Goal: Find specific page/section: Find specific page/section

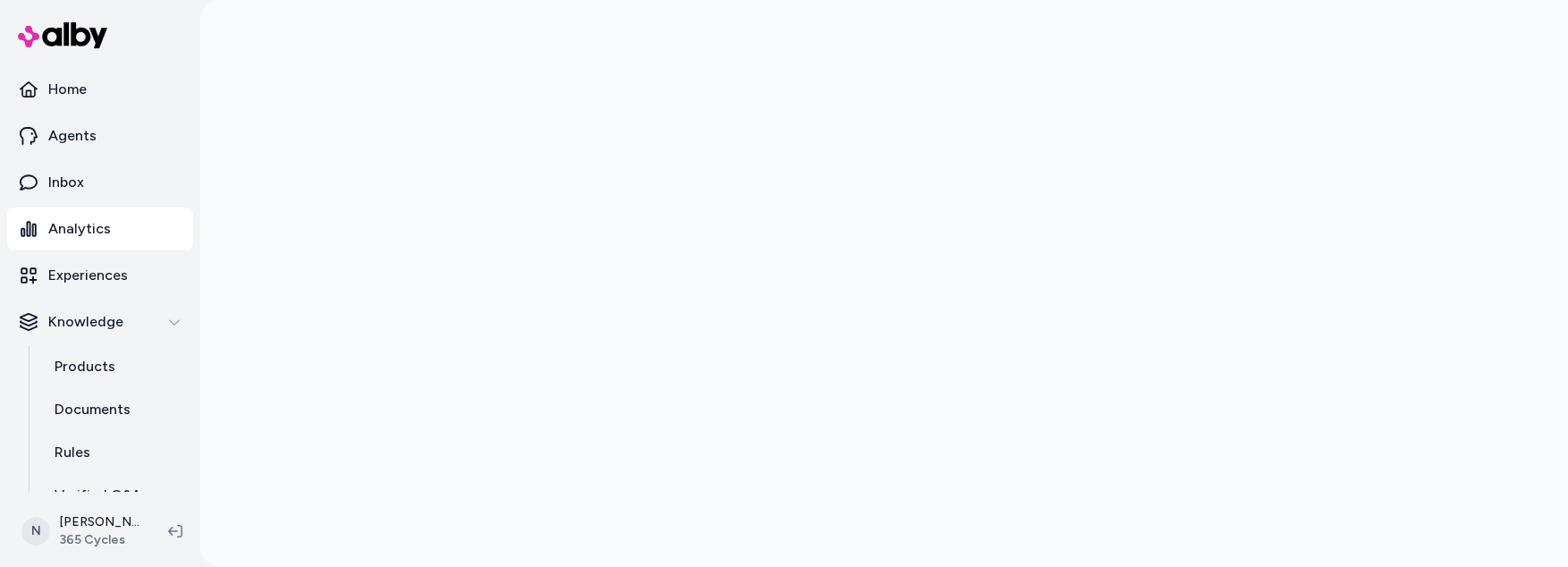
click at [842, 561] on div at bounding box center [883, 283] width 1144 height 567
drag, startPoint x: 1020, startPoint y: 566, endPoint x: 1004, endPoint y: 635, distance: 70.8
click at [1004, 566] on html "Home Agents Inbox Analytics Experiences Knowledge Products Documents Rules Veri…" at bounding box center [784, 283] width 1568 height 567
click at [899, 563] on div at bounding box center [883, 283] width 1144 height 567
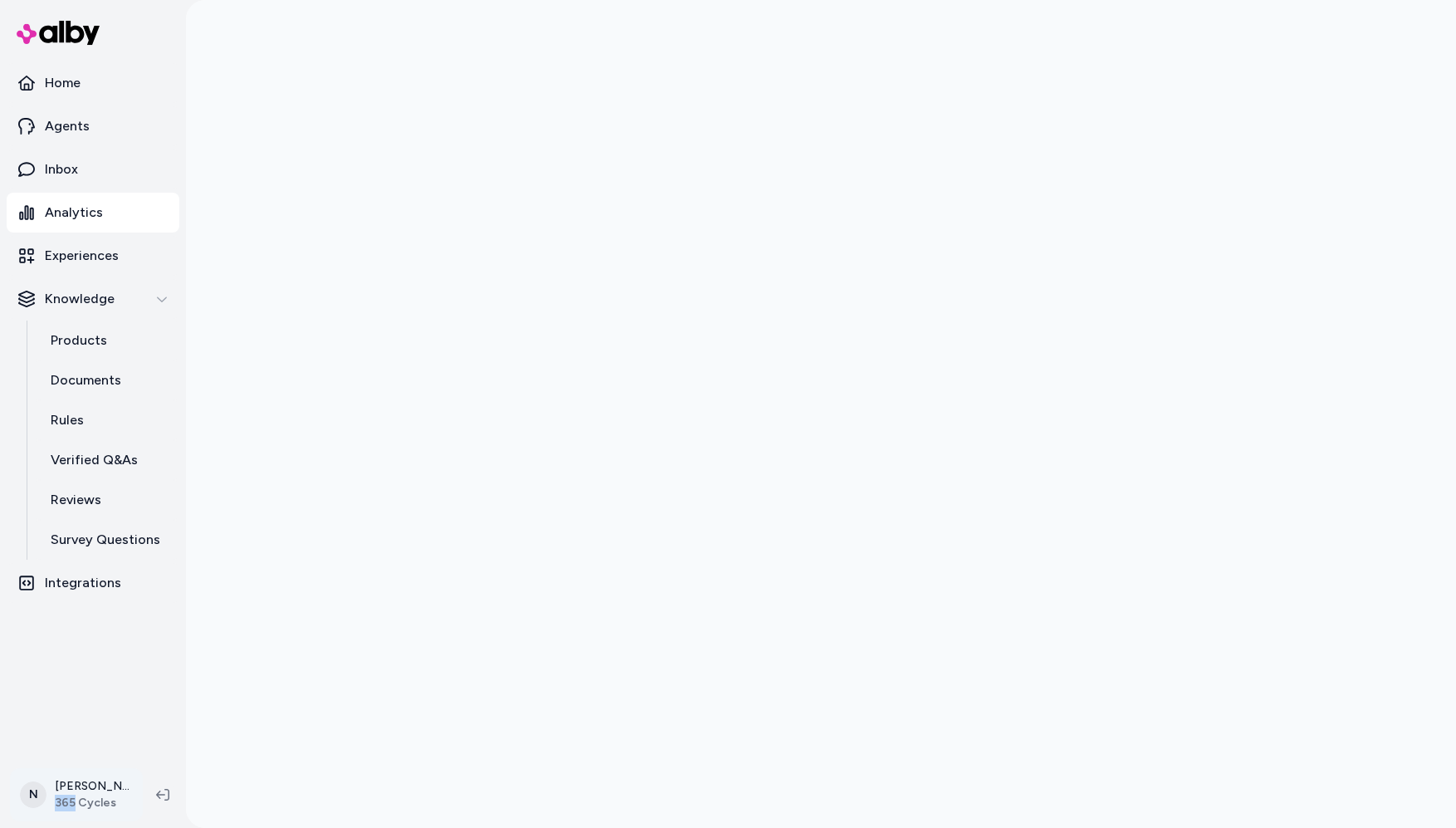
click at [69, 526] on html "Home Agents Inbox Analytics Experiences Knowledge Products Documents Rules Veri…" at bounding box center [728, 414] width 1456 height 828
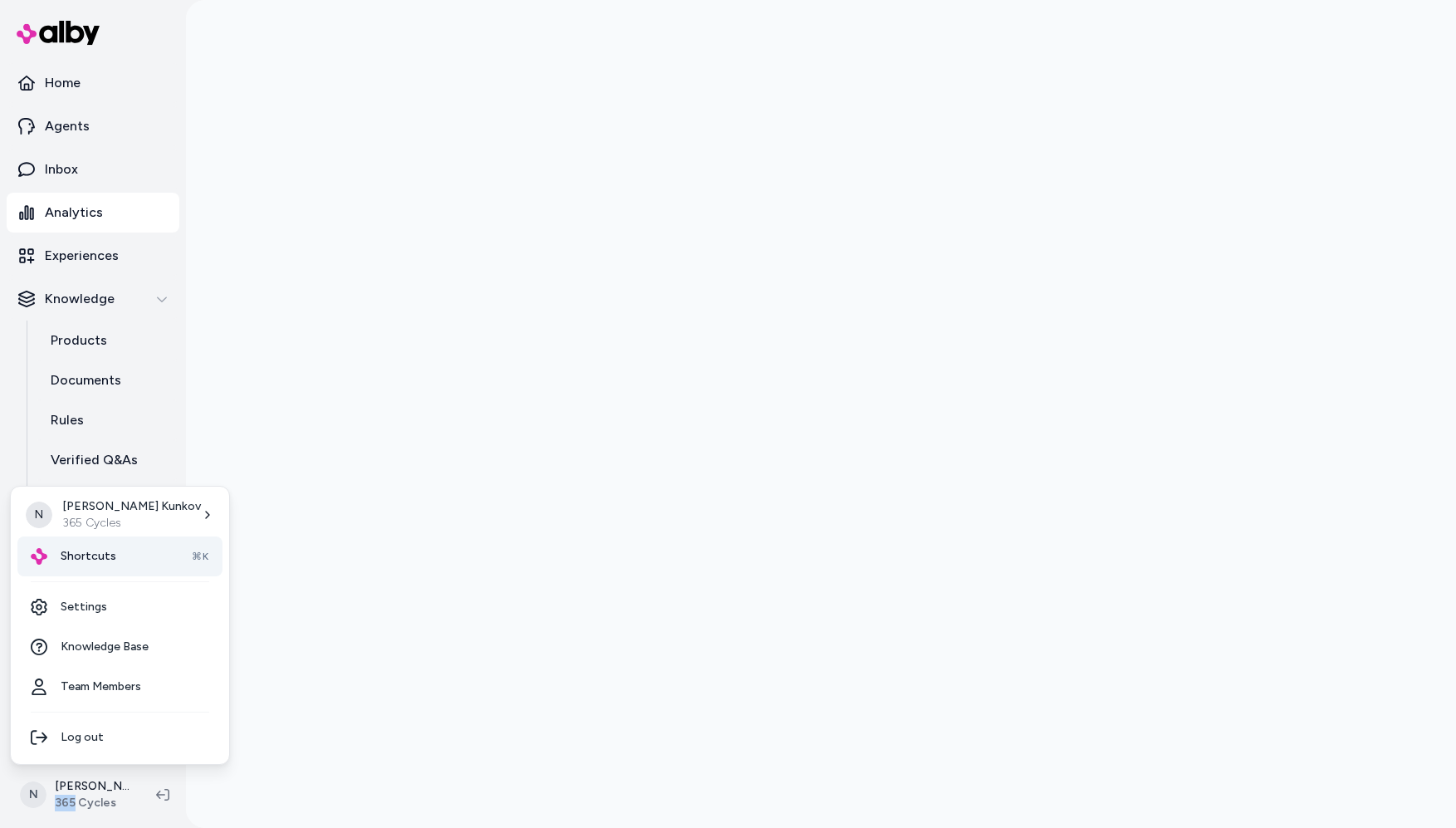
click at [99, 526] on span "Shortcuts" at bounding box center [88, 556] width 55 height 17
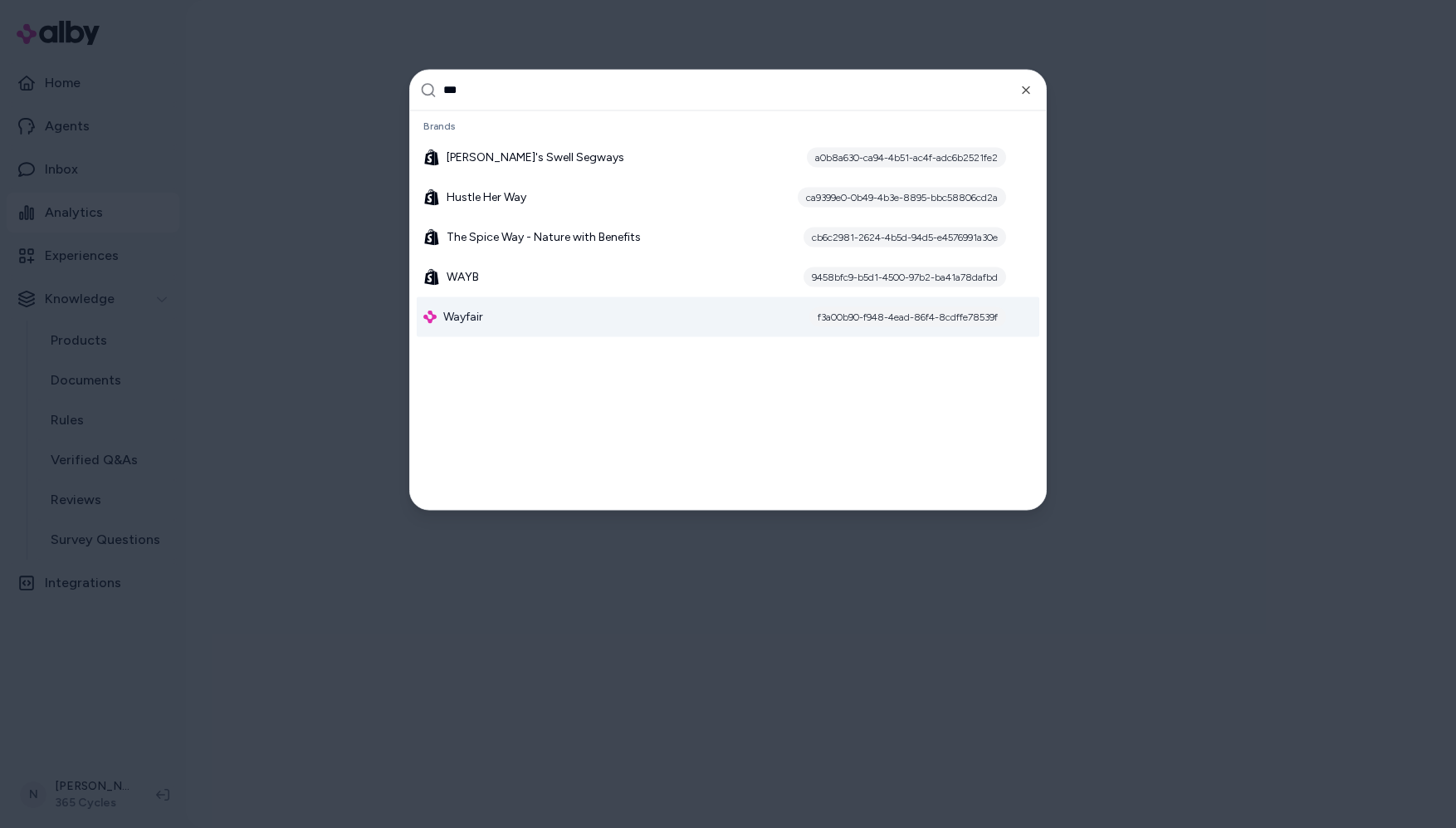
type input "***"
click at [487, 321] on div "Wayfair f3a00b90-f948-4ead-86f4-8cdffe78539f" at bounding box center [727, 316] width 622 height 40
